Goal: Information Seeking & Learning: Understand process/instructions

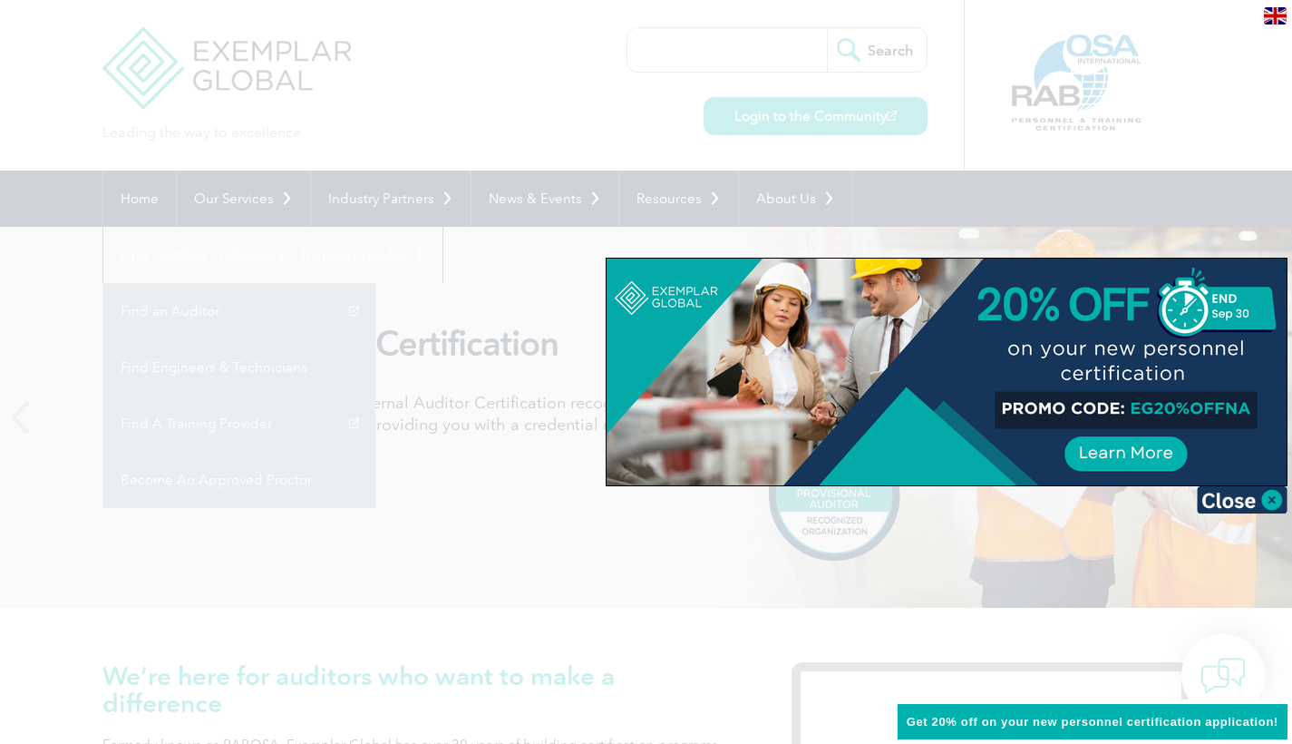
drag, startPoint x: 1033, startPoint y: 429, endPoint x: 1026, endPoint y: 482, distance: 53.1
click at [1026, 482] on div at bounding box center [947, 371] width 680 height 227
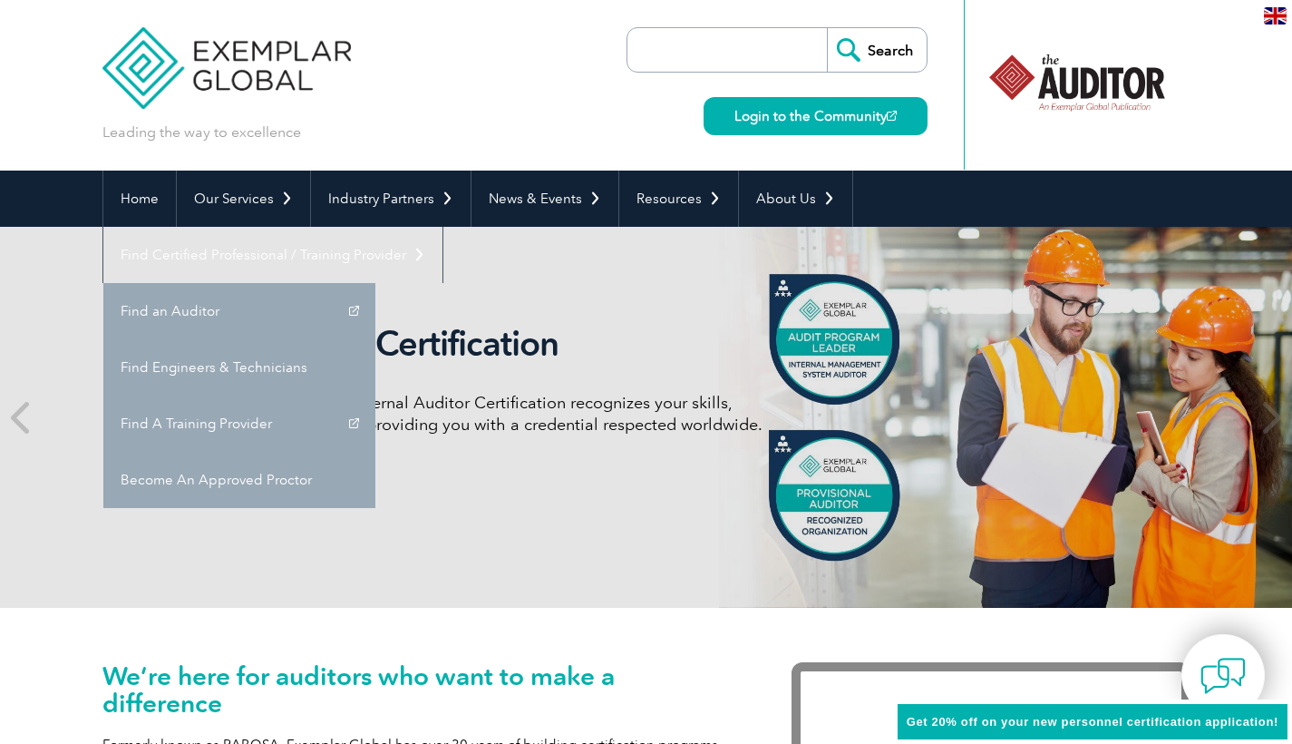
click at [523, 517] on div "Internal Auditor Certification Discover how our redesigned Internal Auditor Cer…" at bounding box center [646, 417] width 1088 height 381
click at [802, 345] on h2 "Internal Auditor Certification" at bounding box center [470, 344] width 680 height 42
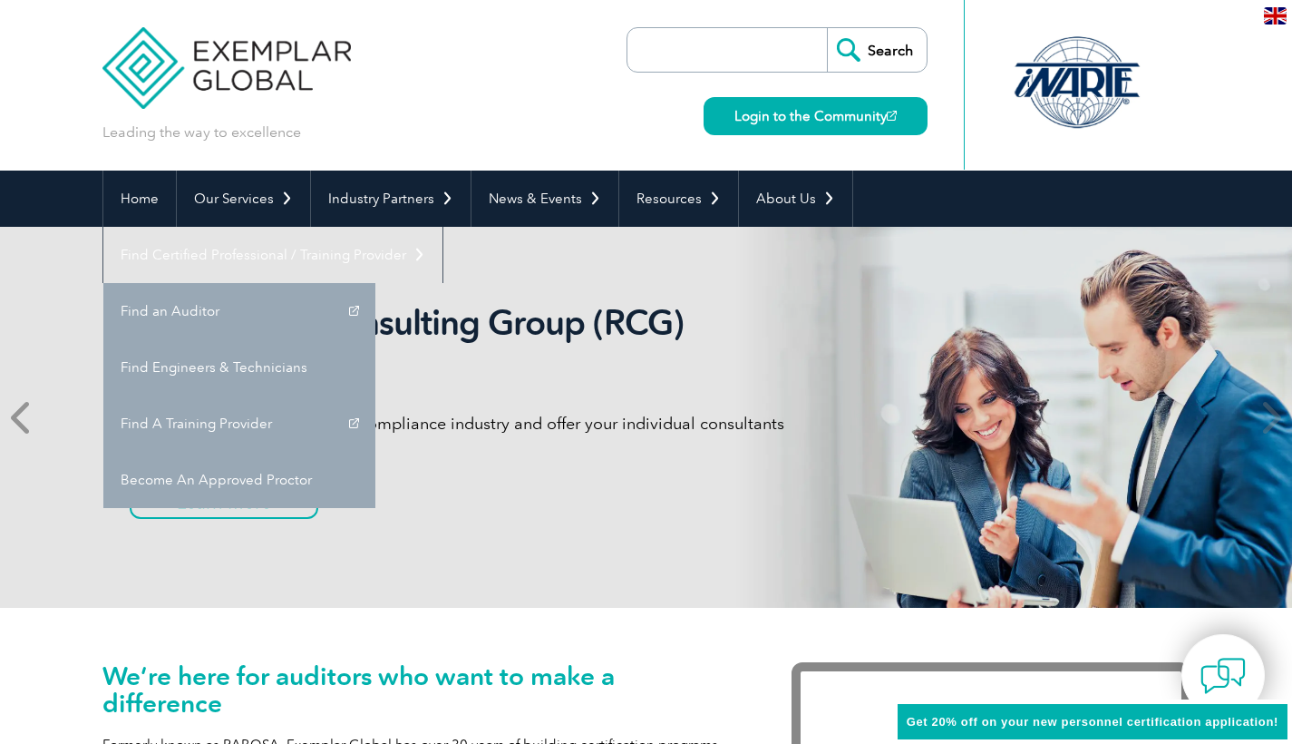
click at [15, 417] on icon at bounding box center [22, 417] width 23 height 0
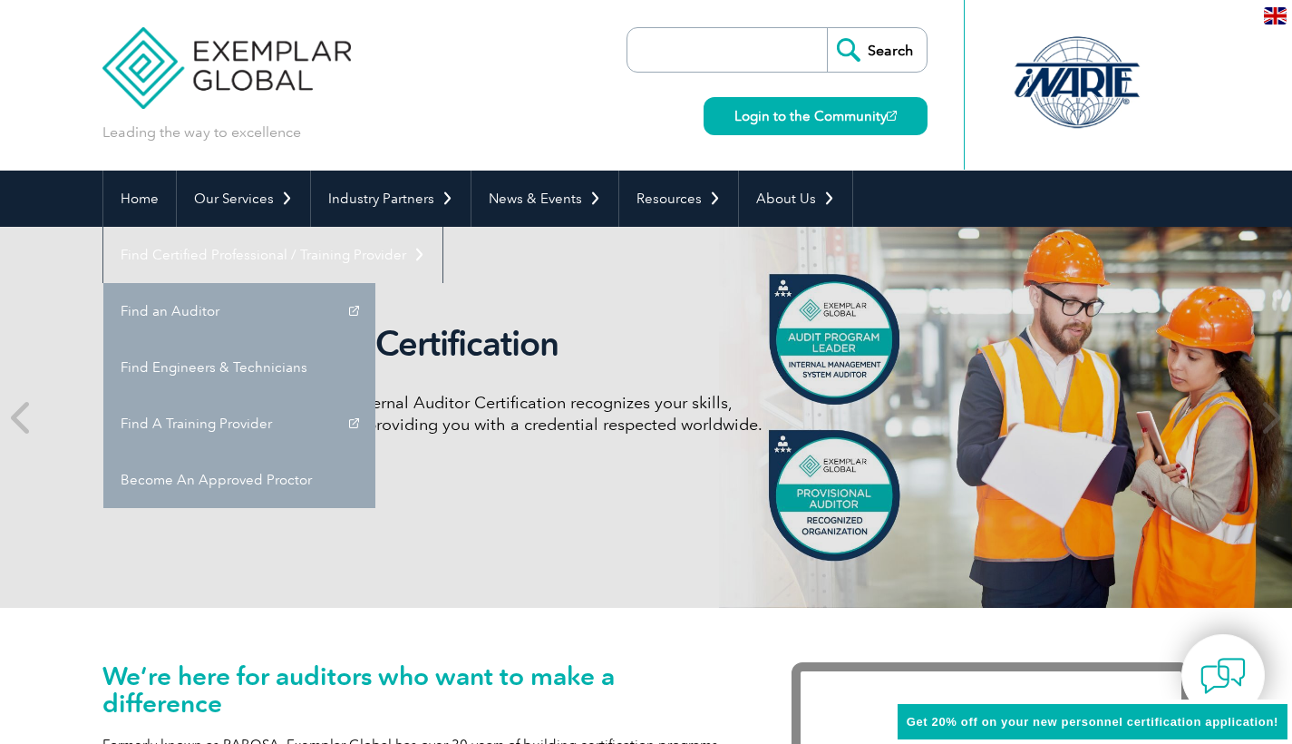
click at [254, 491] on link "Learn More" at bounding box center [206, 480] width 152 height 34
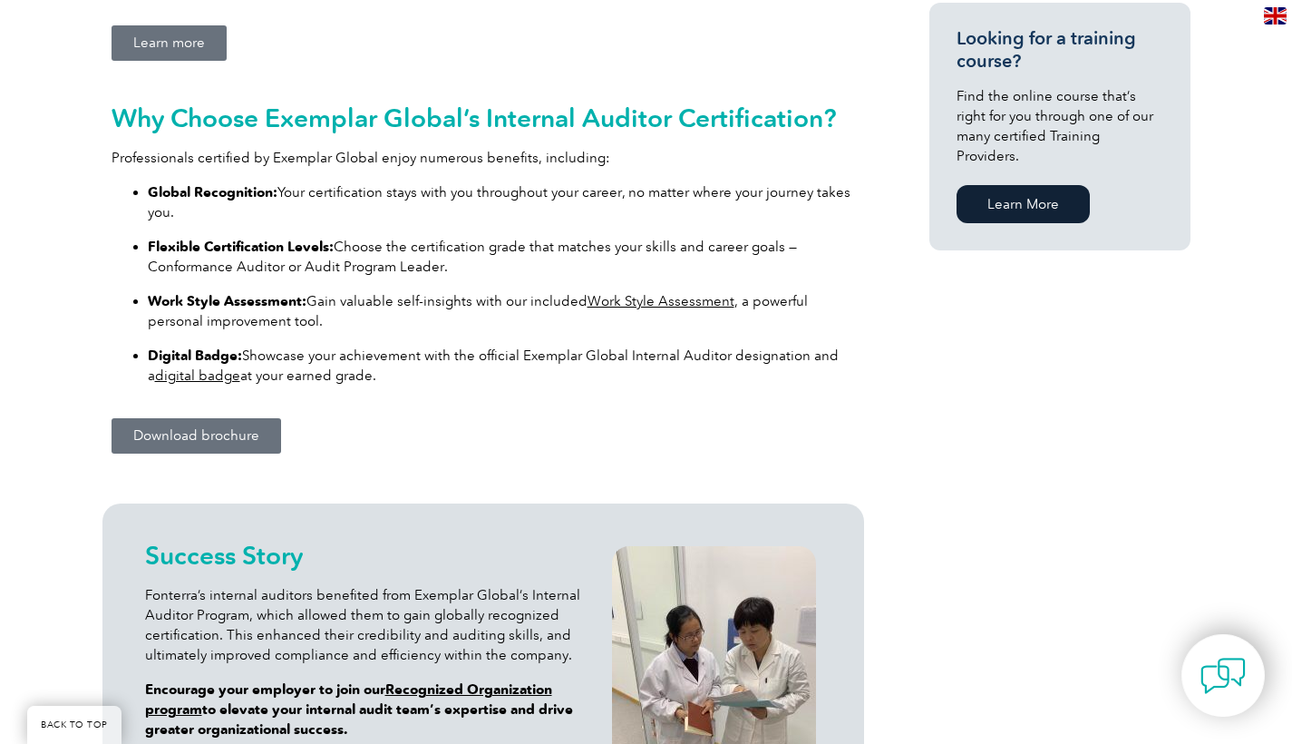
scroll to position [73, 0]
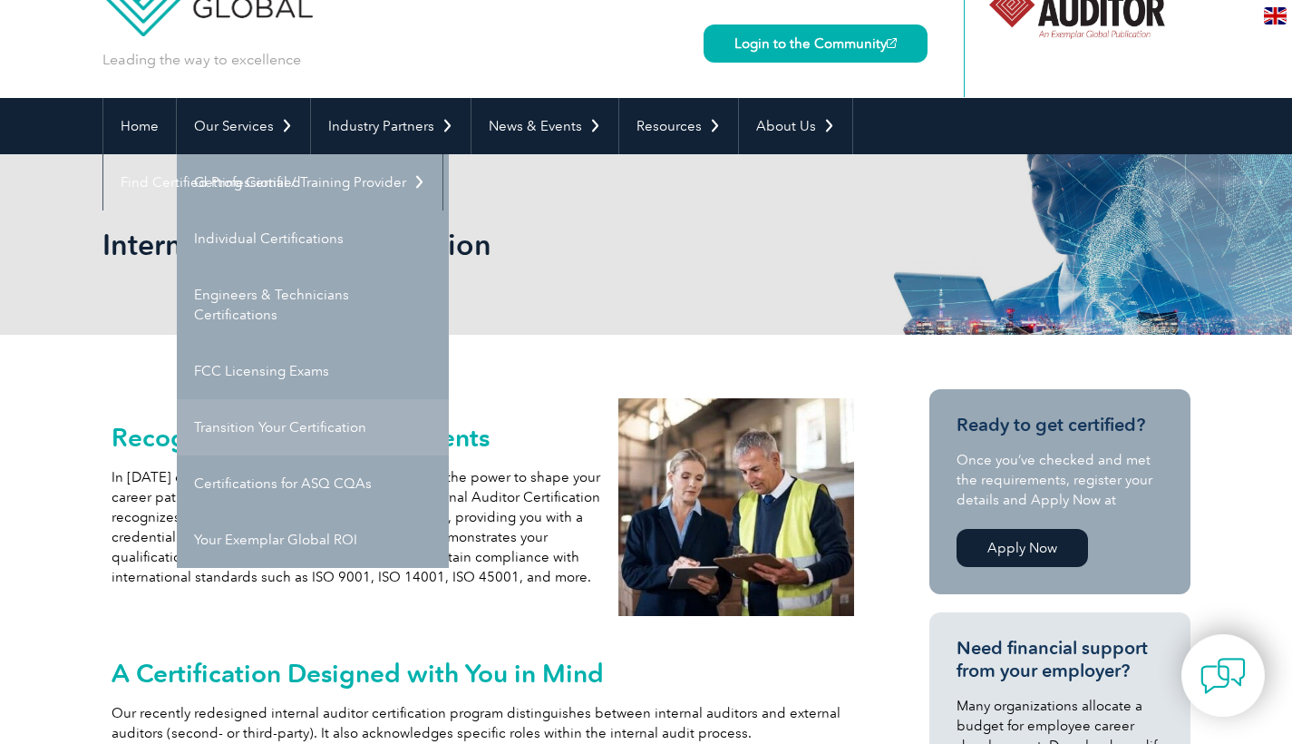
click at [316, 433] on link "Transition Your Certification" at bounding box center [313, 427] width 272 height 56
